Goal: Task Accomplishment & Management: Complete application form

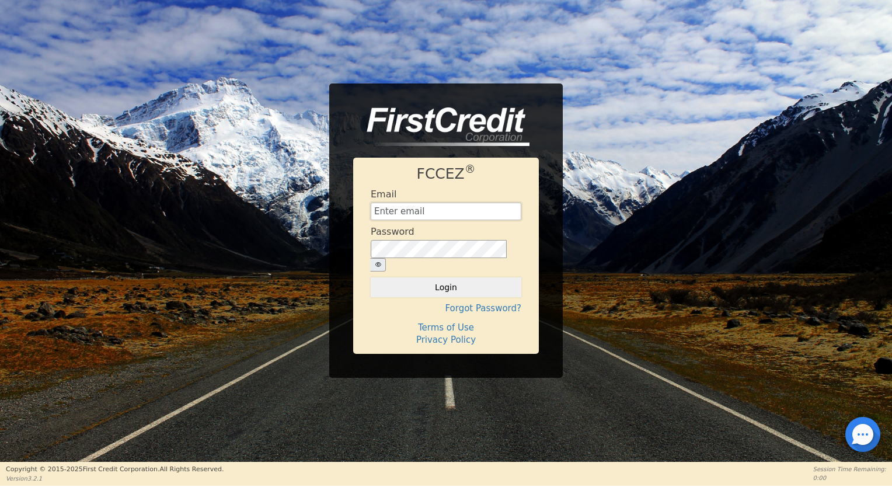
click at [399, 220] on input "text" at bounding box center [446, 212] width 151 height 18
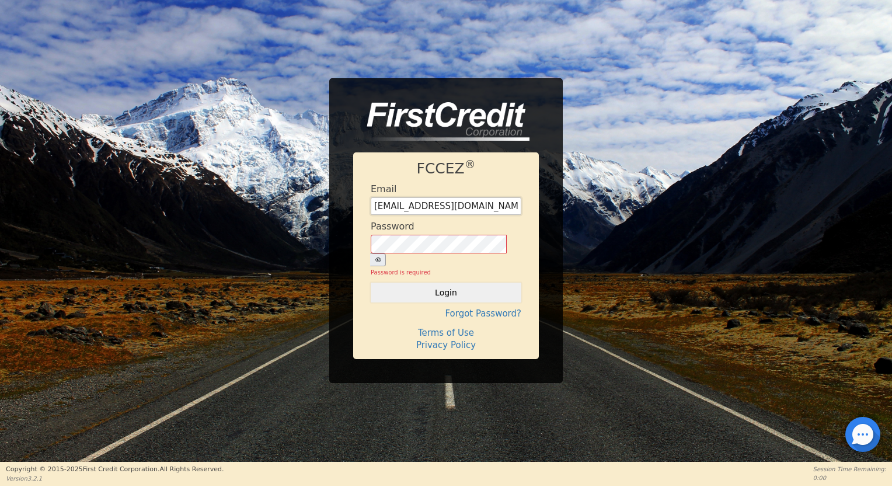
type input "[EMAIL_ADDRESS][DOMAIN_NAME]"
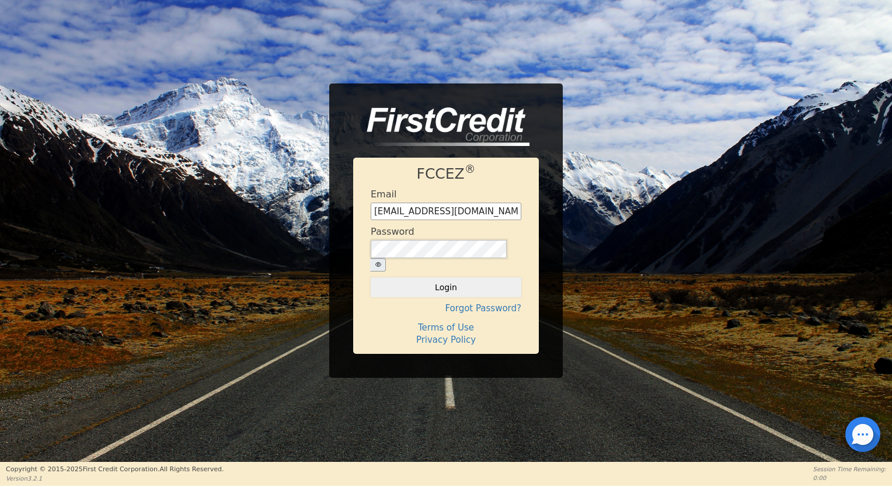
click at [371, 277] on button "Login" at bounding box center [446, 287] width 151 height 20
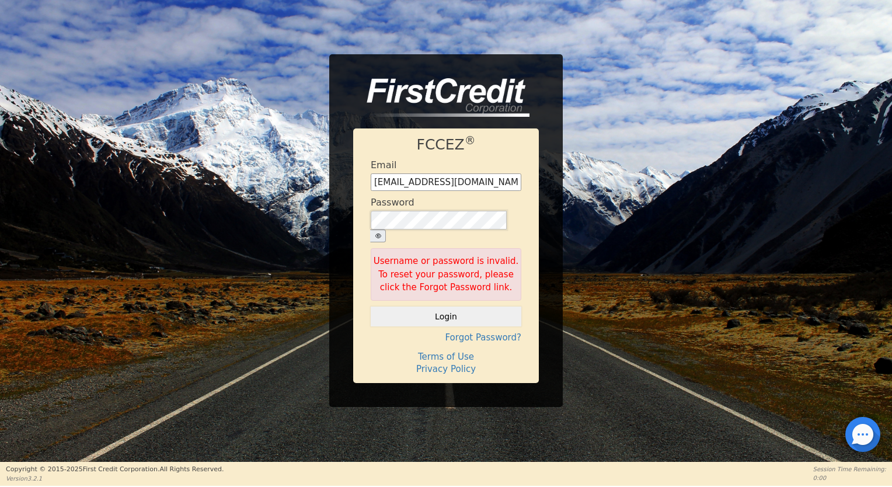
click at [371, 306] on button "Login" at bounding box center [446, 316] width 151 height 20
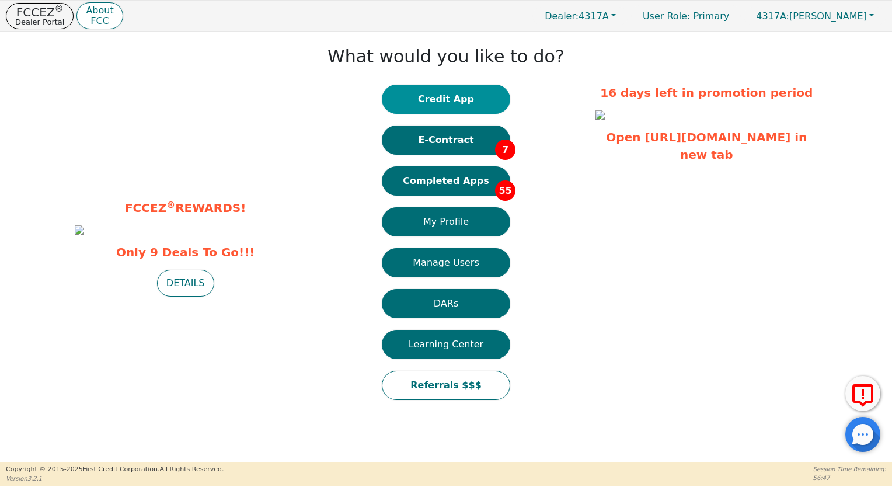
click at [416, 86] on button "Credit App" at bounding box center [446, 99] width 128 height 29
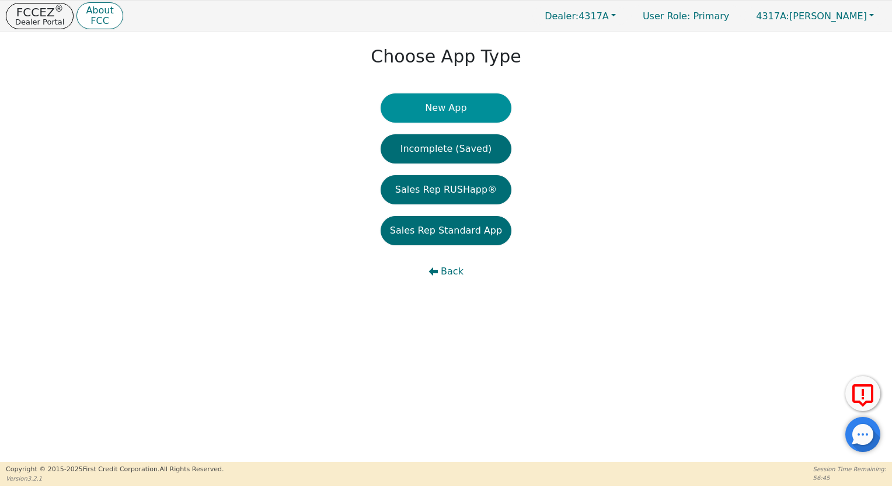
click at [441, 109] on button "New App" at bounding box center [446, 107] width 131 height 29
